Goal: Navigation & Orientation: Find specific page/section

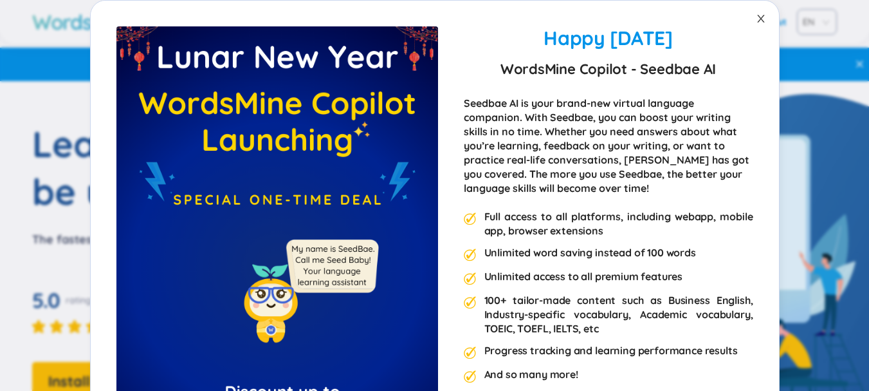
click at [757, 9] on span "Close" at bounding box center [761, 19] width 36 height 36
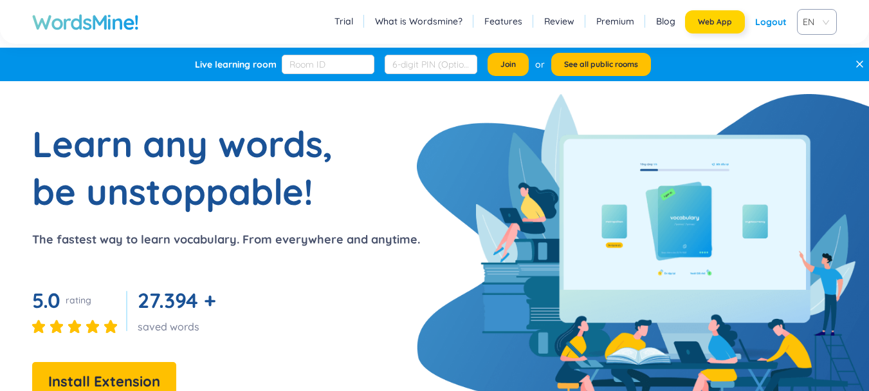
click at [715, 20] on span "Web App" at bounding box center [715, 22] width 34 height 10
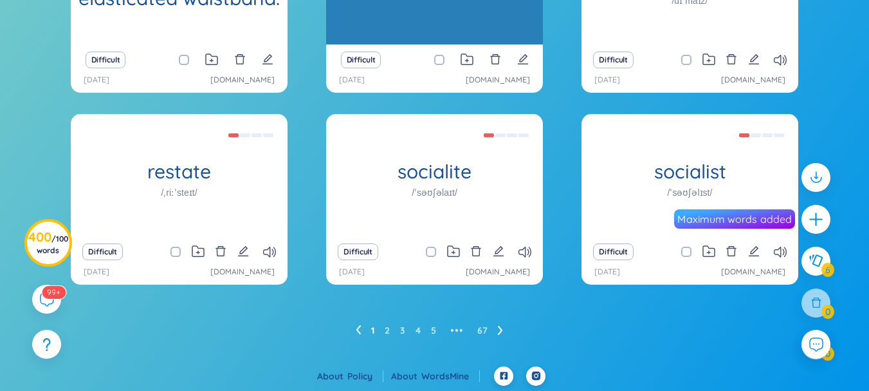
scroll to position [248, 0]
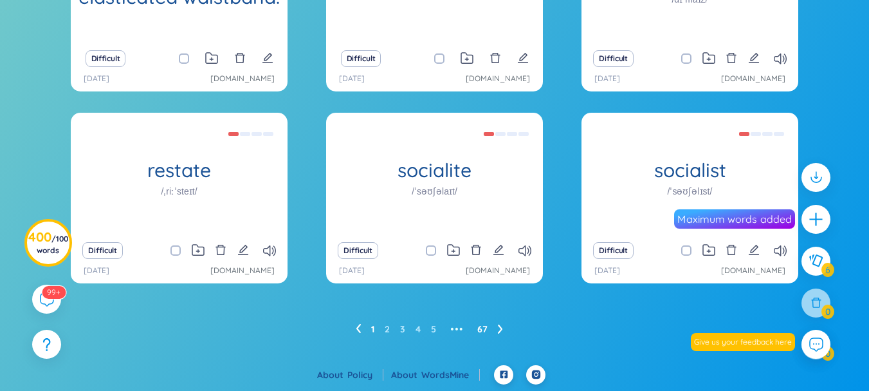
click at [483, 333] on link "67" at bounding box center [482, 328] width 10 height 19
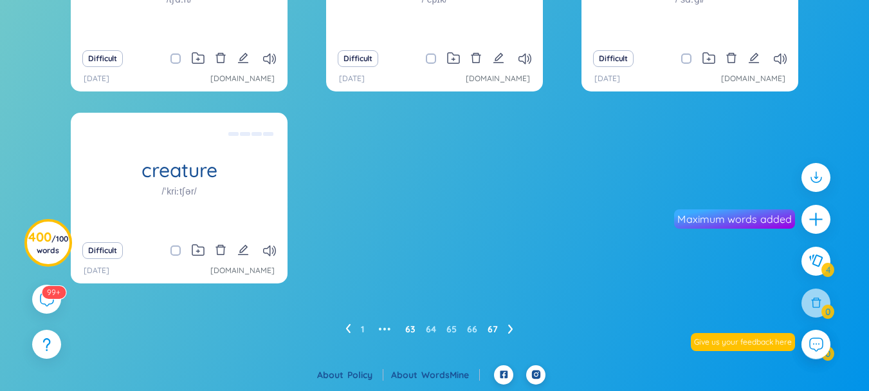
click at [410, 329] on link "63" at bounding box center [410, 328] width 10 height 19
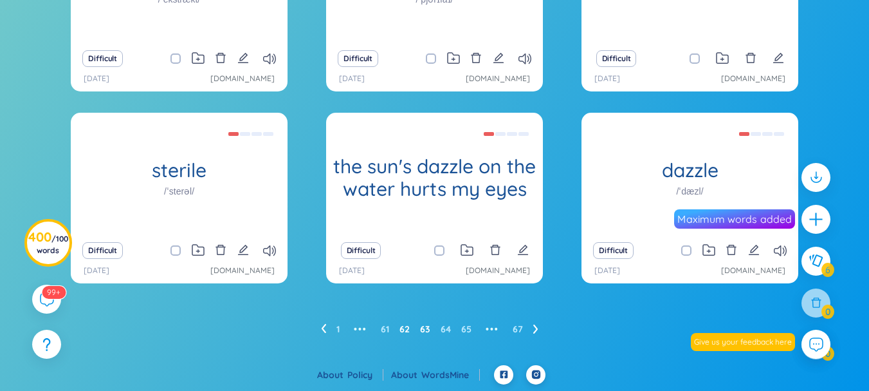
click at [400, 333] on link "62" at bounding box center [405, 328] width 10 height 19
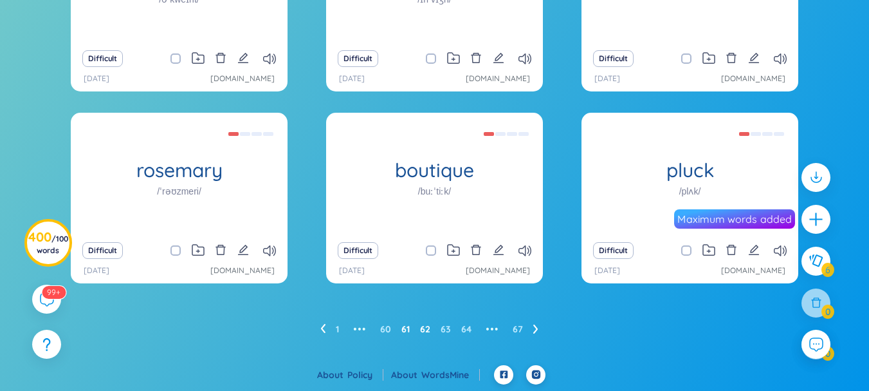
click at [401, 333] on link "61" at bounding box center [405, 328] width 8 height 19
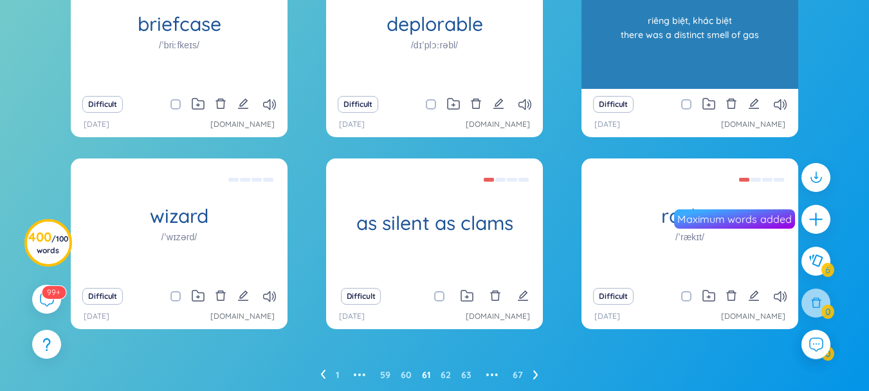
scroll to position [205, 0]
